Goal: Check status: Check status

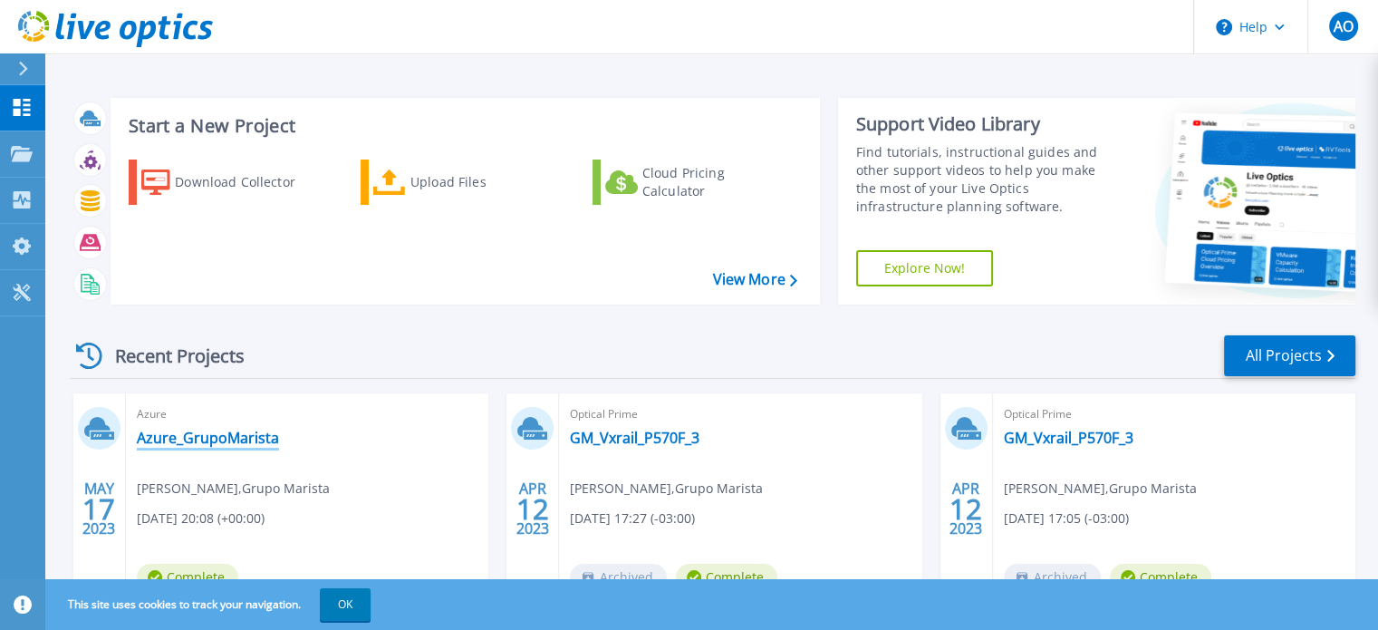
click at [225, 439] on link "Azure_GrupoMarista" at bounding box center [208, 438] width 142 height 18
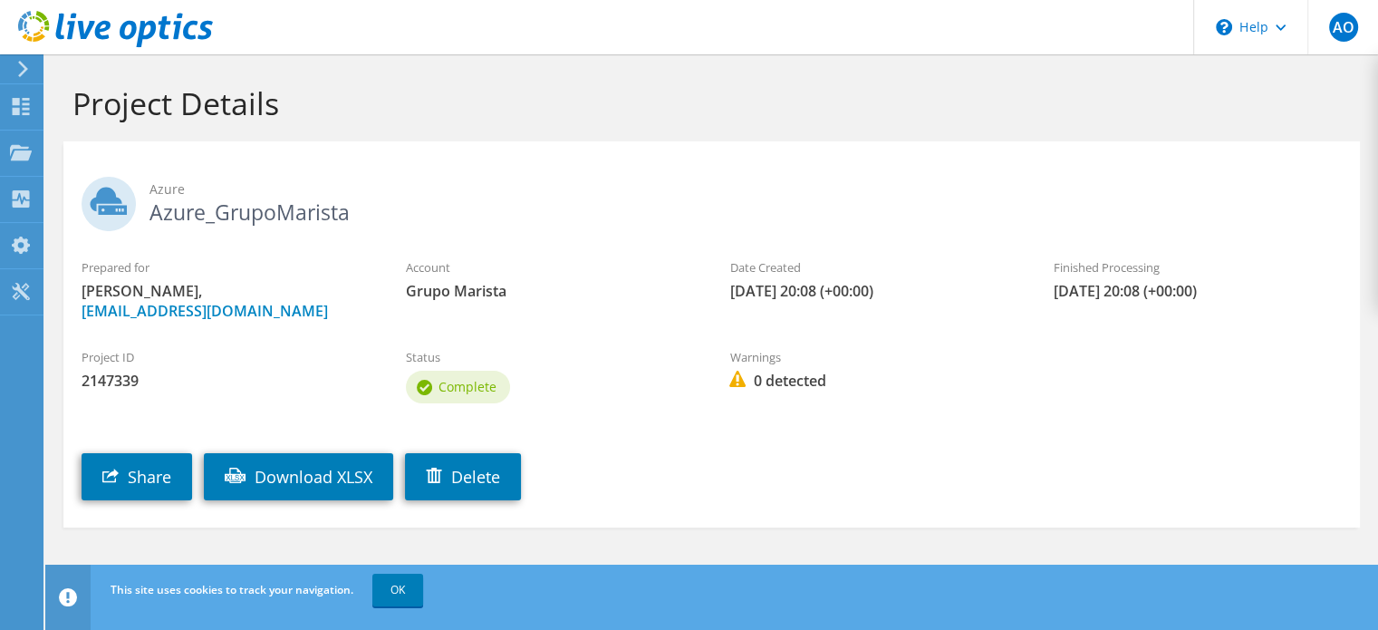
scroll to position [6, 0]
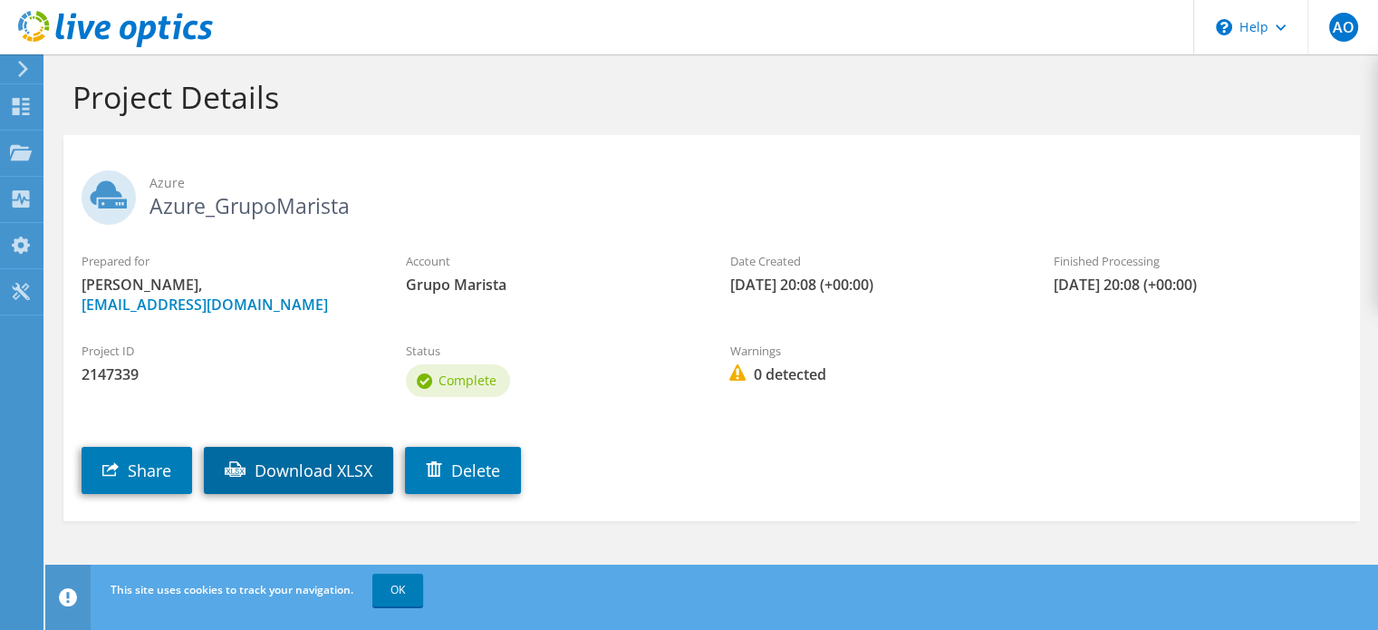
click at [301, 464] on link "Download XLSX" at bounding box center [298, 470] width 189 height 47
click at [806, 399] on div "Project ID 2147339 Status Complete Warnings 0 detected" at bounding box center [711, 366] width 1297 height 87
drag, startPoint x: 611, startPoint y: 236, endPoint x: 547, endPoint y: 237, distance: 63.4
click at [610, 236] on div "Azure Azure_GrupoMarista" at bounding box center [711, 193] width 1297 height 99
click at [227, 204] on h2 "Azure Azure_GrupoMarista" at bounding box center [712, 192] width 1260 height 45
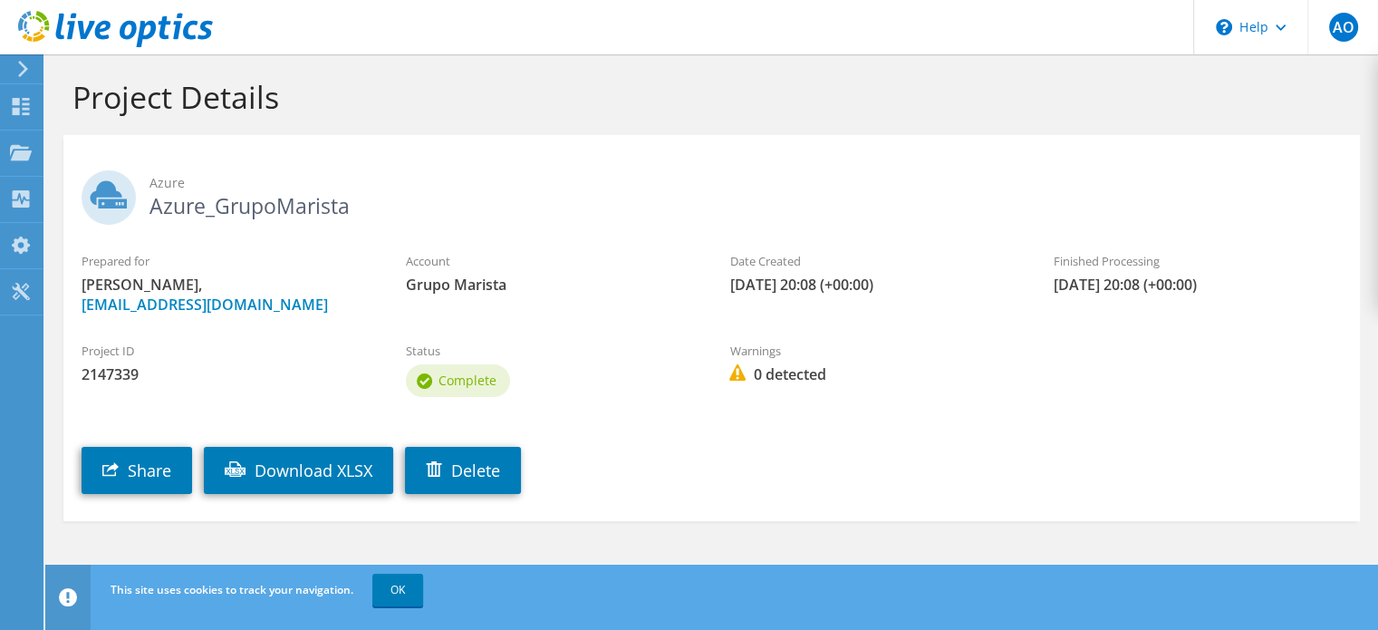
click at [227, 204] on h2 "Azure Azure_GrupoMarista" at bounding box center [712, 192] width 1260 height 45
click at [69, 147] on div "Projects" at bounding box center [86, 152] width 87 height 45
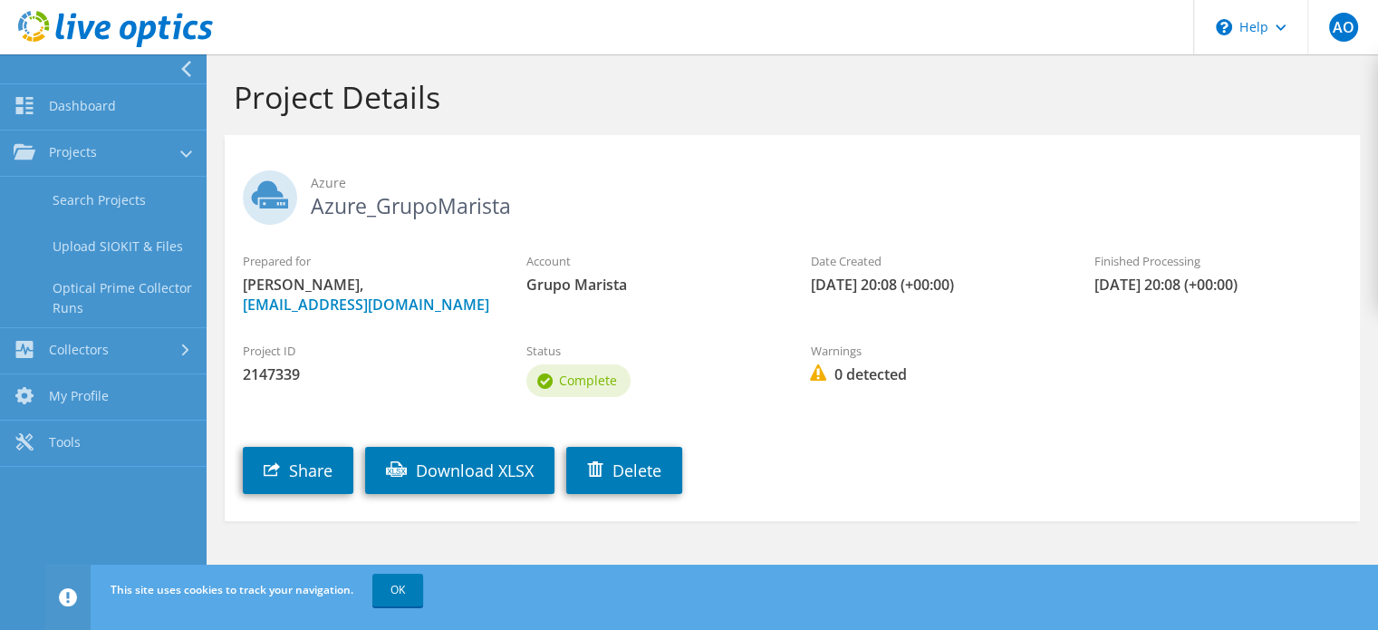
scroll to position [25, 0]
click at [129, 357] on link "Collectors" at bounding box center [103, 351] width 207 height 46
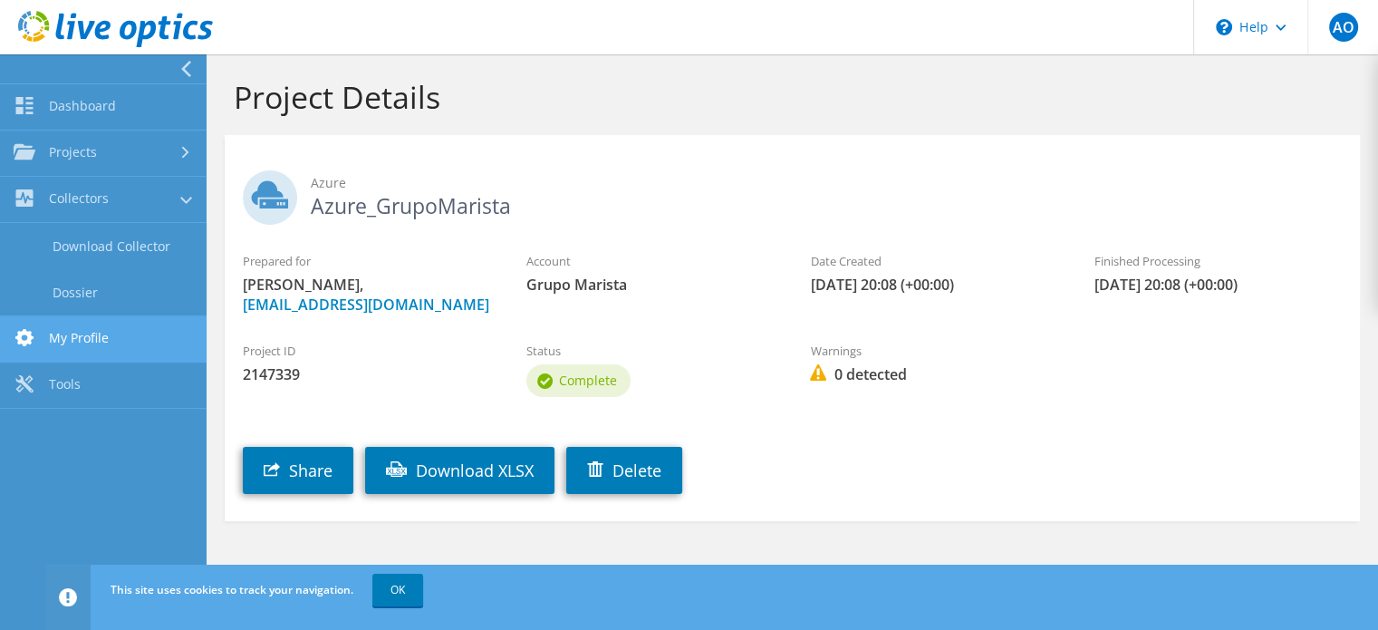
scroll to position [0, 0]
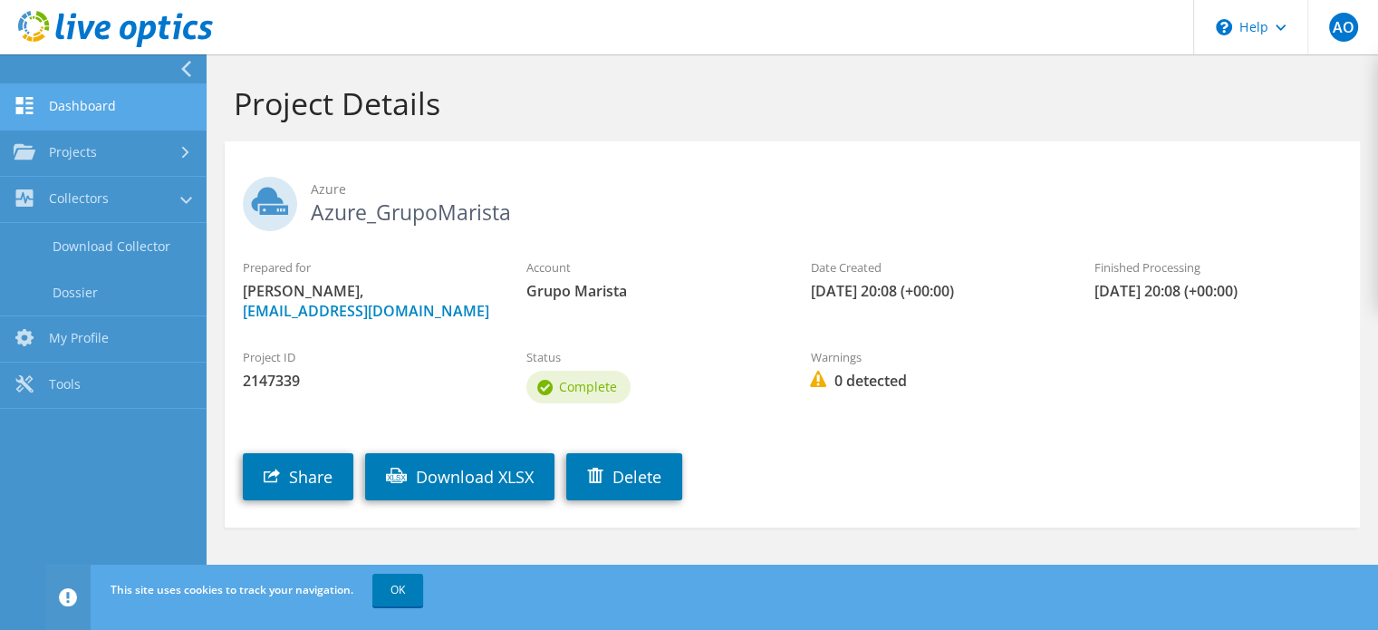
click at [121, 108] on link "Dashboard" at bounding box center [103, 107] width 207 height 46
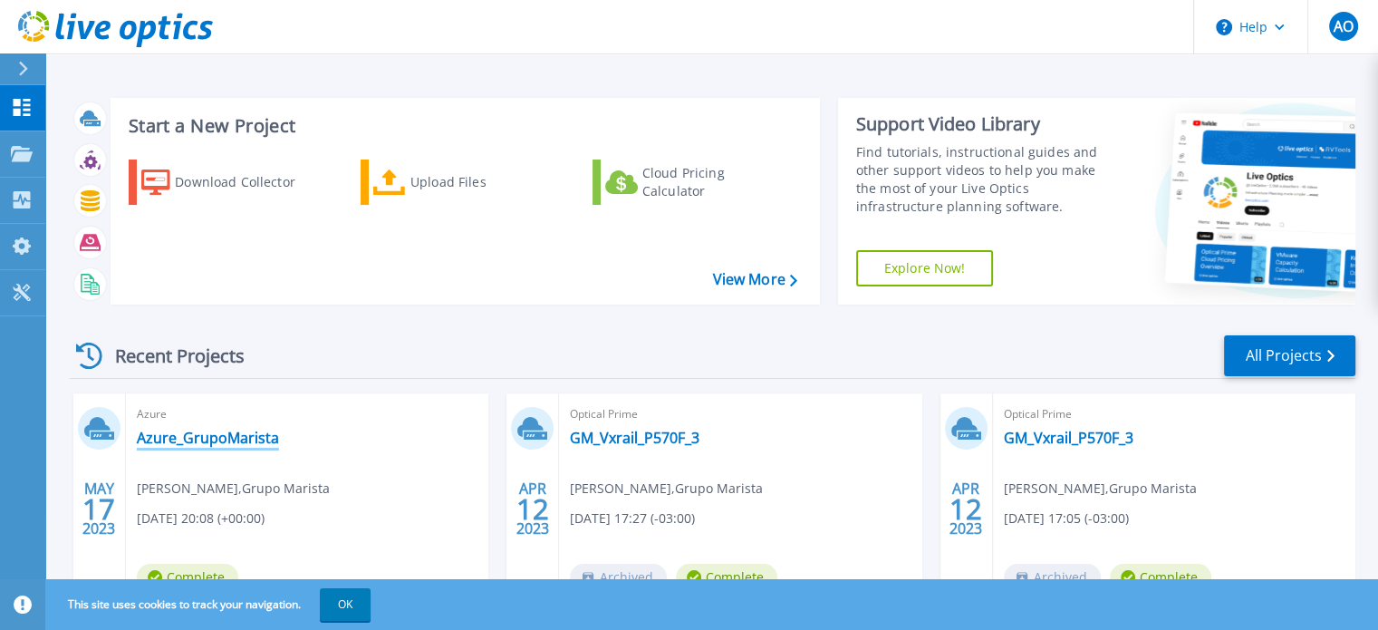
click at [252, 433] on link "Azure_GrupoMarista" at bounding box center [208, 438] width 142 height 18
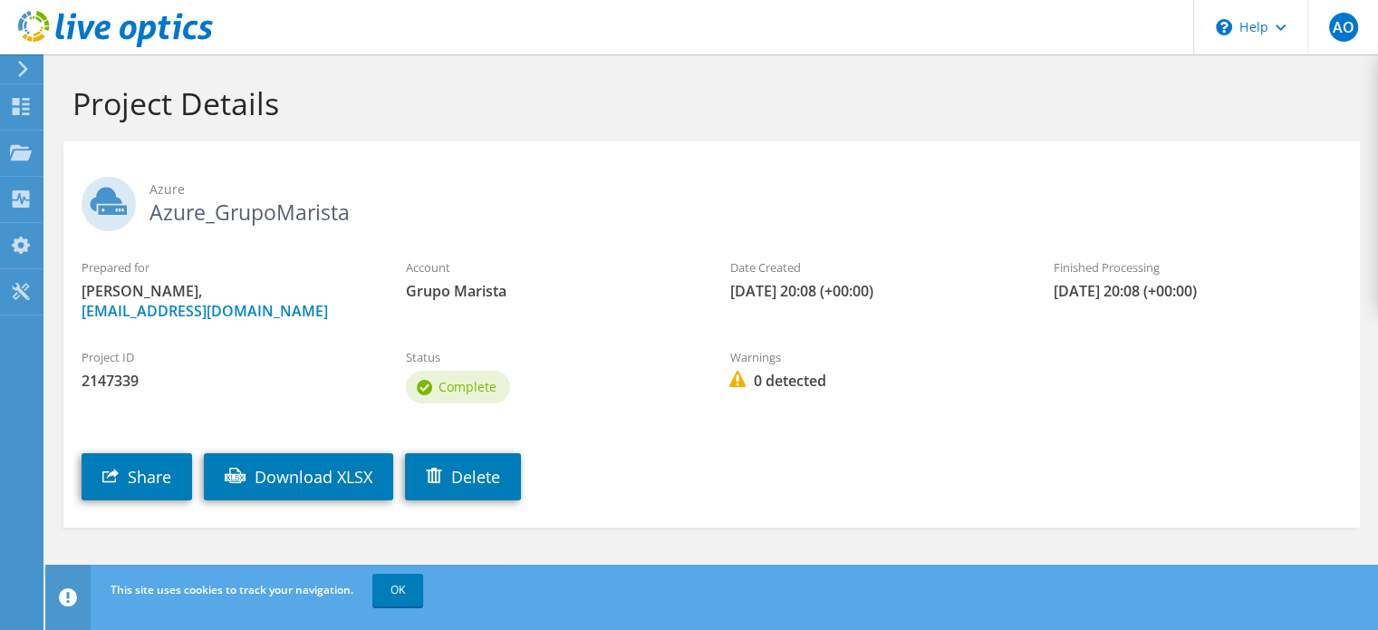
scroll to position [6, 0]
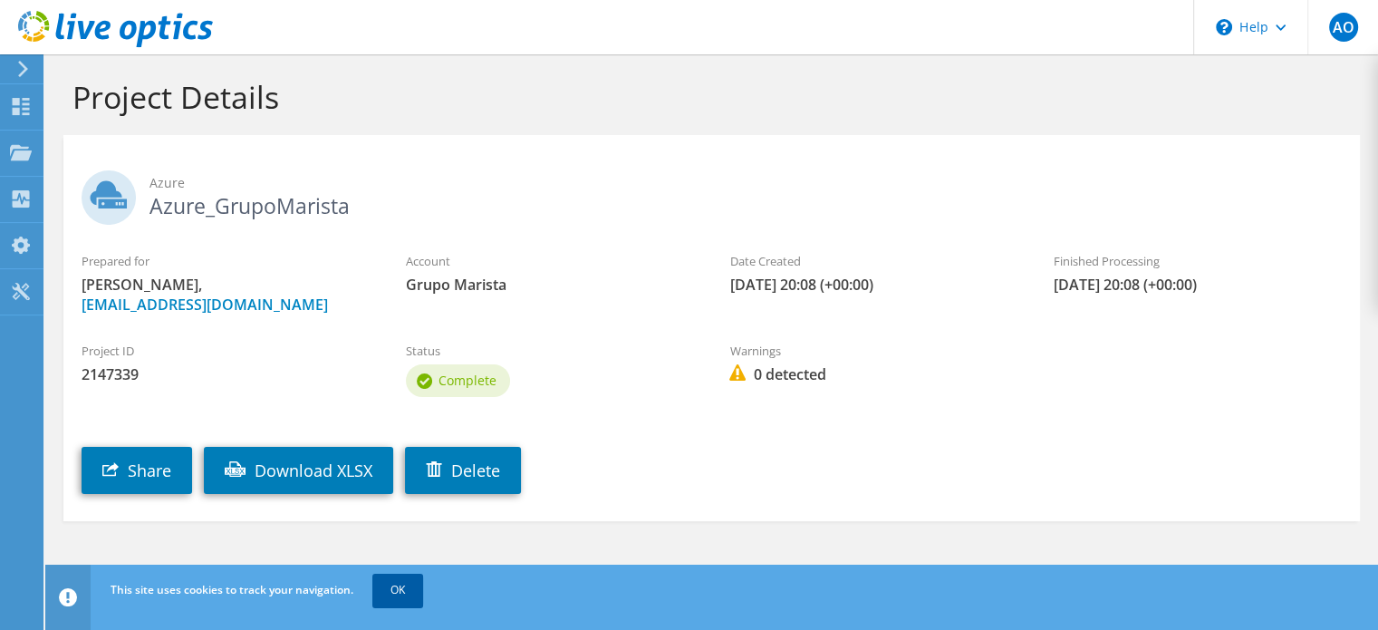
click at [409, 594] on link "OK" at bounding box center [397, 590] width 51 height 33
